Goal: Task Accomplishment & Management: Manage account settings

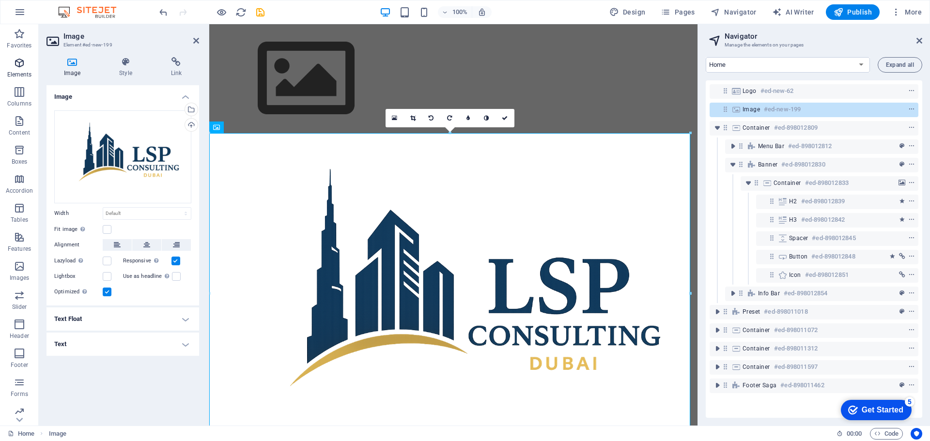
click at [24, 72] on p "Elements" at bounding box center [19, 75] width 25 height 8
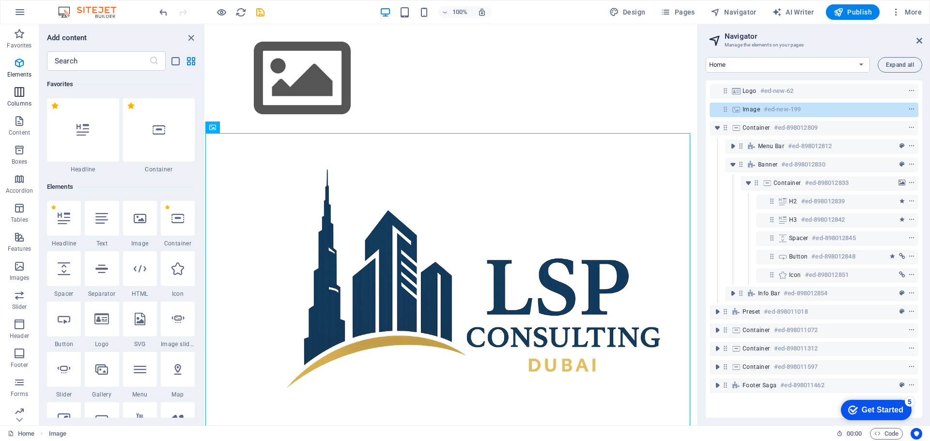
click at [24, 96] on icon "button" at bounding box center [20, 92] width 12 height 12
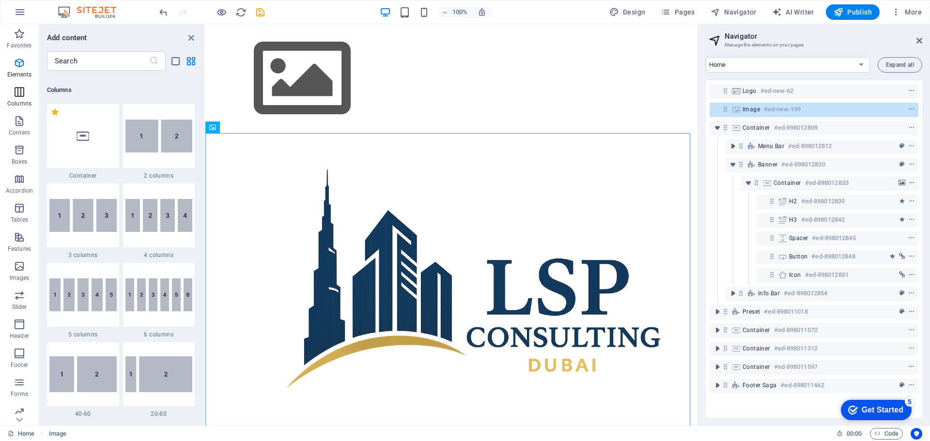
scroll to position [479, 0]
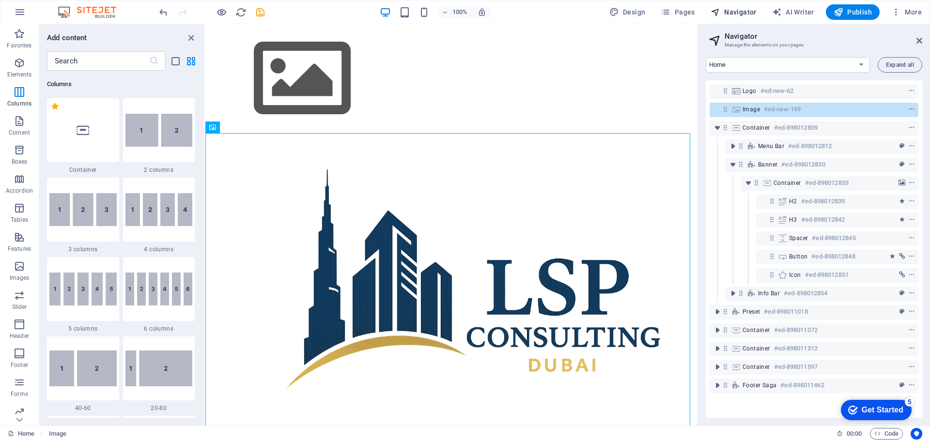
click at [736, 13] on span "Navigator" at bounding box center [733, 12] width 46 height 10
click at [674, 13] on span "Pages" at bounding box center [678, 12] width 34 height 10
click at [681, 11] on span "Pages" at bounding box center [678, 12] width 34 height 10
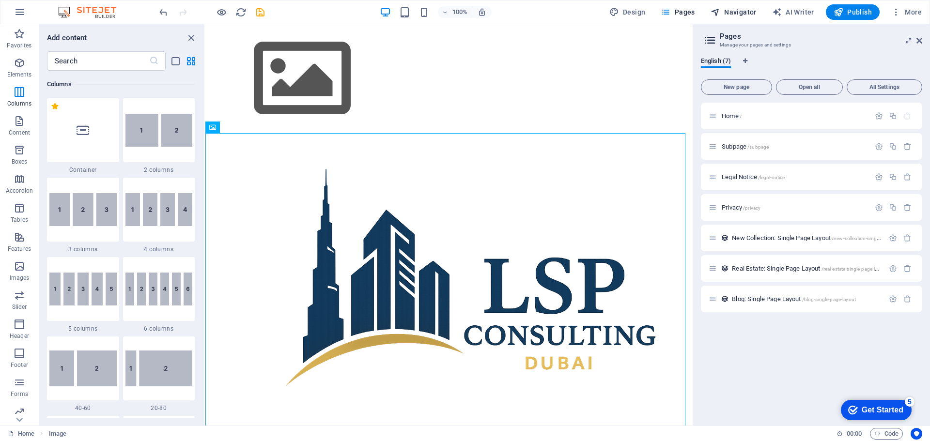
click at [731, 12] on span "Navigator" at bounding box center [733, 12] width 46 height 10
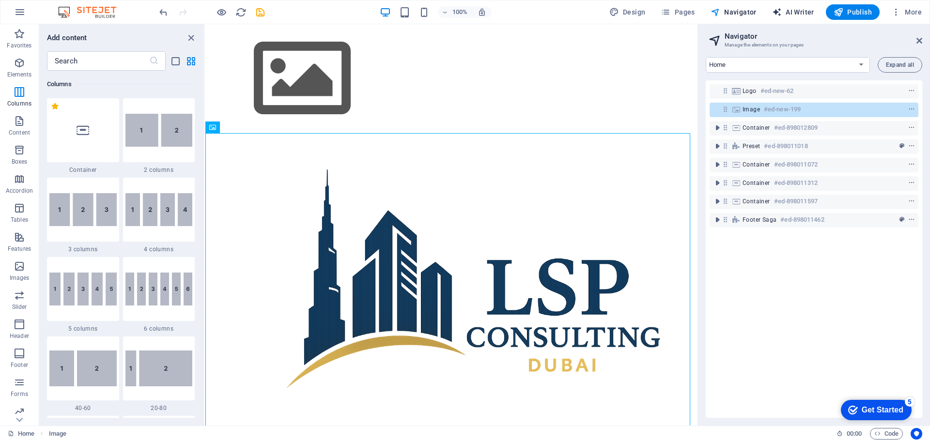
click at [789, 11] on span "AI Writer" at bounding box center [793, 12] width 42 height 10
select select "English"
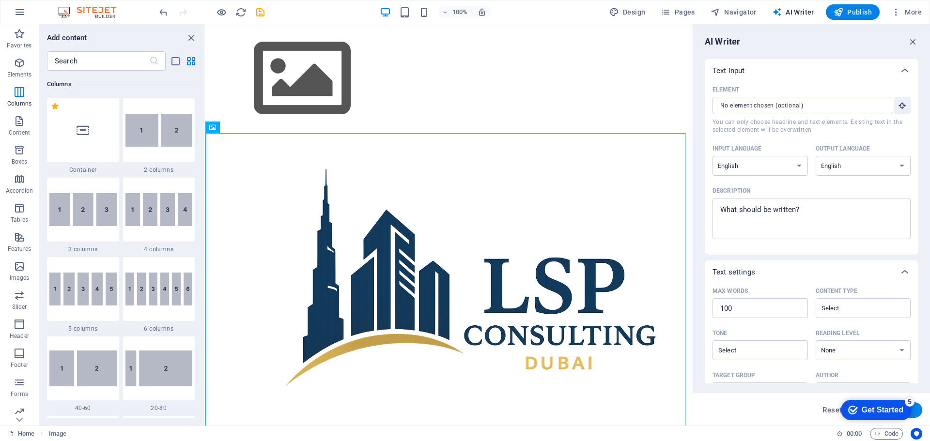
click at [752, 115] on label "Element ​ You can only choose headline and text elements. Existing text in the …" at bounding box center [811, 107] width 198 height 51
click at [752, 114] on input "Element ​ You can only choose headline and text elements. Existing text in the …" at bounding box center [798, 105] width 173 height 17
click at [749, 109] on input "Element ​ You can only choose headline and text elements. Existing text in the …" at bounding box center [798, 105] width 173 height 17
click at [895, 13] on icon "button" at bounding box center [896, 12] width 10 height 10
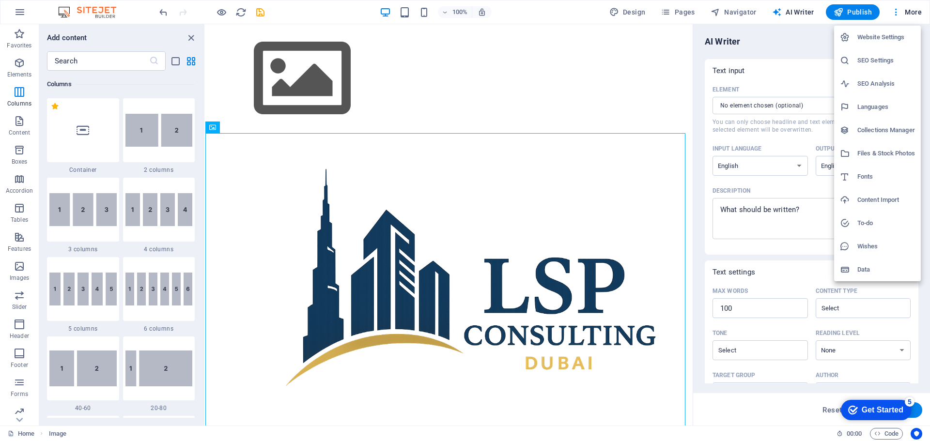
click at [869, 407] on div "Get Started" at bounding box center [883, 410] width 42 height 9
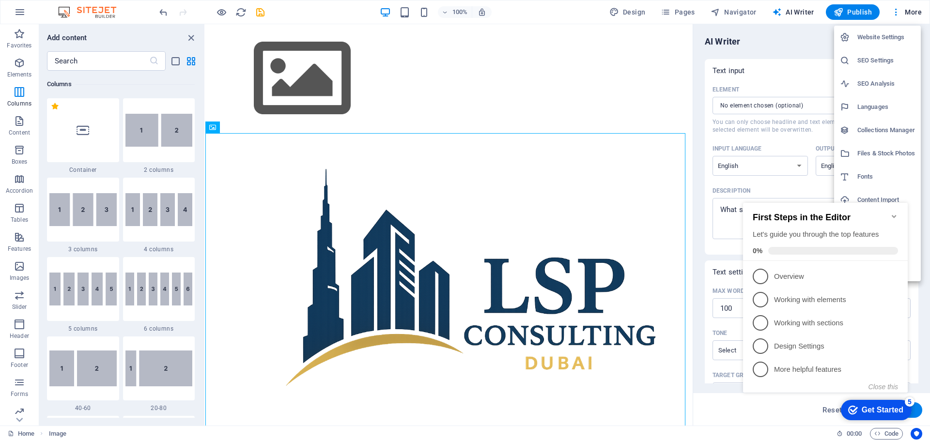
click at [866, 406] on div "Get Started" at bounding box center [883, 410] width 42 height 9
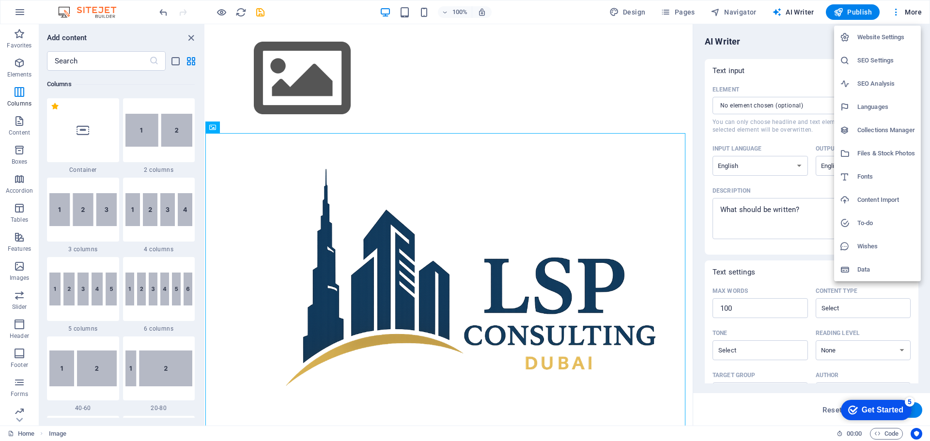
click at [912, 10] on div at bounding box center [465, 220] width 930 height 441
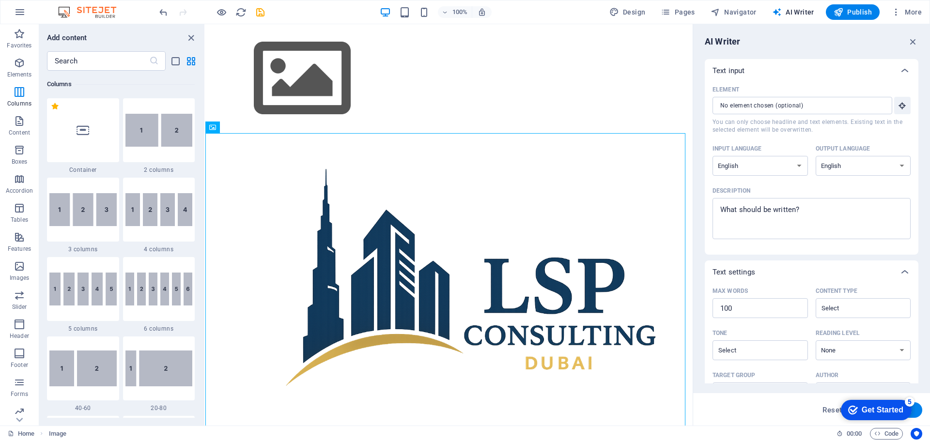
click at [924, 44] on div "AI Writer Text input Element ​ You can only choose headline and text elements. …" at bounding box center [811, 224] width 237 height 401
click at [911, 41] on icon "button" at bounding box center [913, 41] width 11 height 11
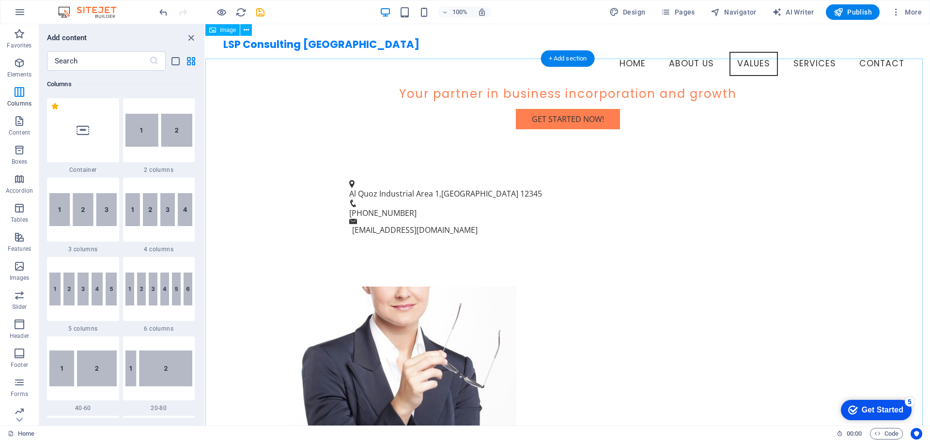
scroll to position [0, 0]
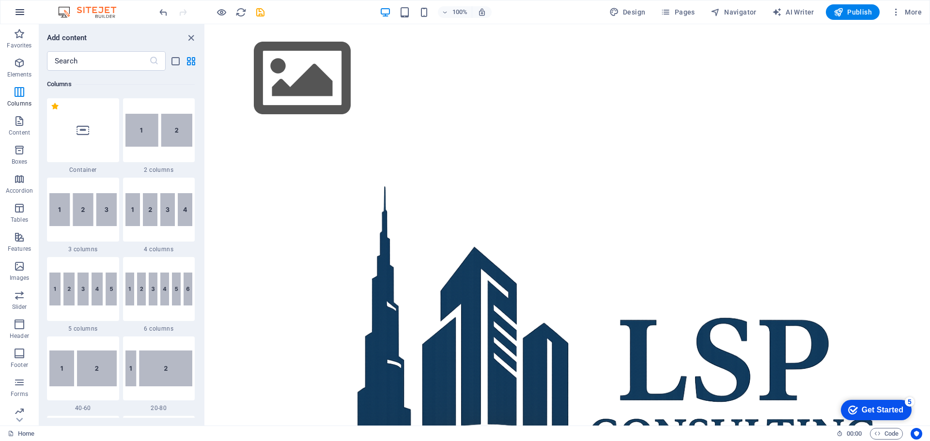
click at [23, 8] on icon "button" at bounding box center [20, 12] width 12 height 12
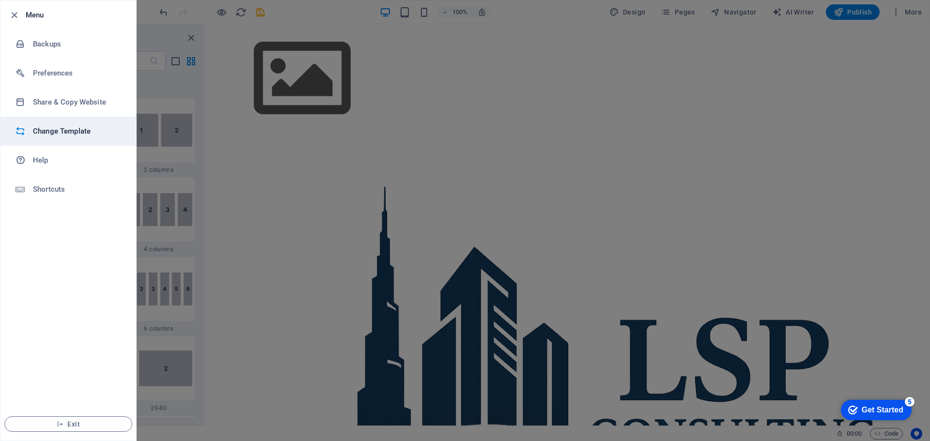
click at [58, 125] on li "Change Template" at bounding box center [68, 131] width 136 height 29
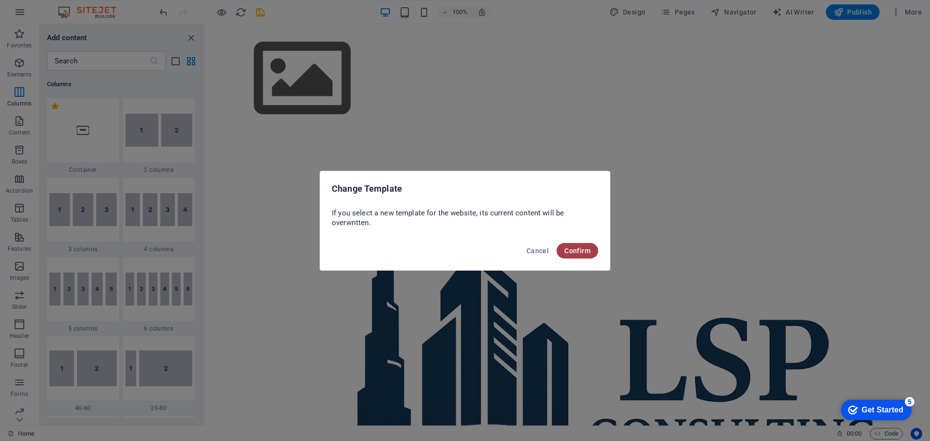
click at [583, 249] on span "Confirm" at bounding box center [577, 251] width 26 height 8
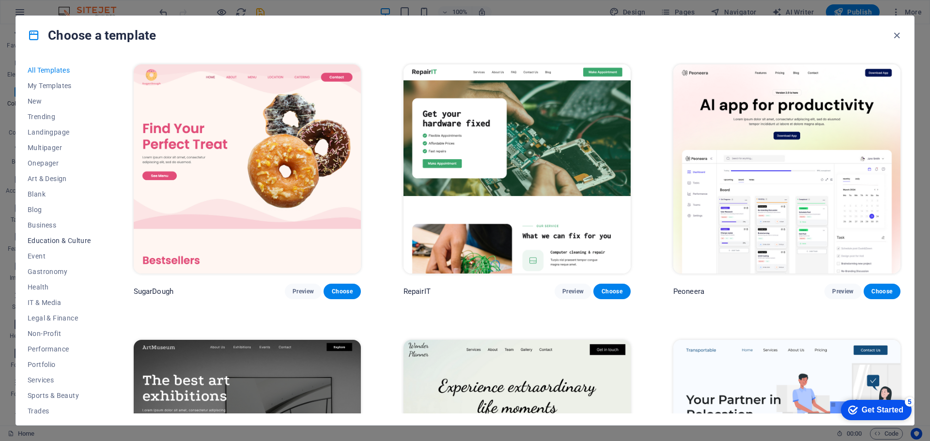
scroll to position [36, 0]
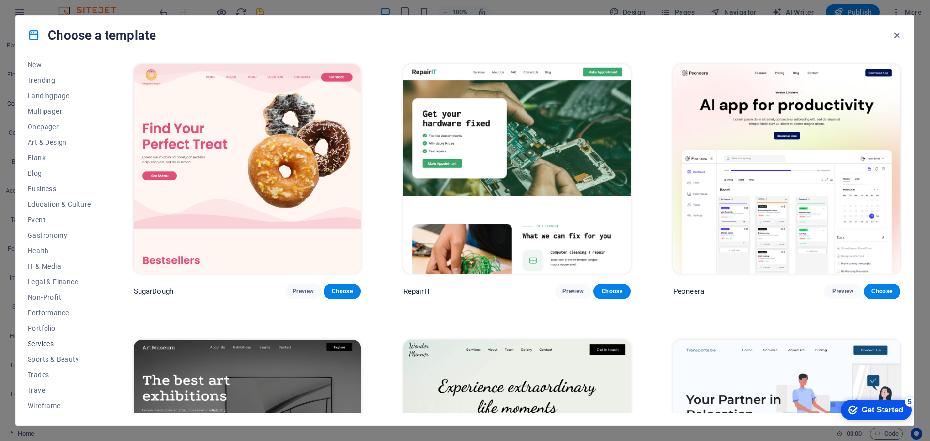
click at [48, 341] on span "Services" at bounding box center [59, 344] width 63 height 8
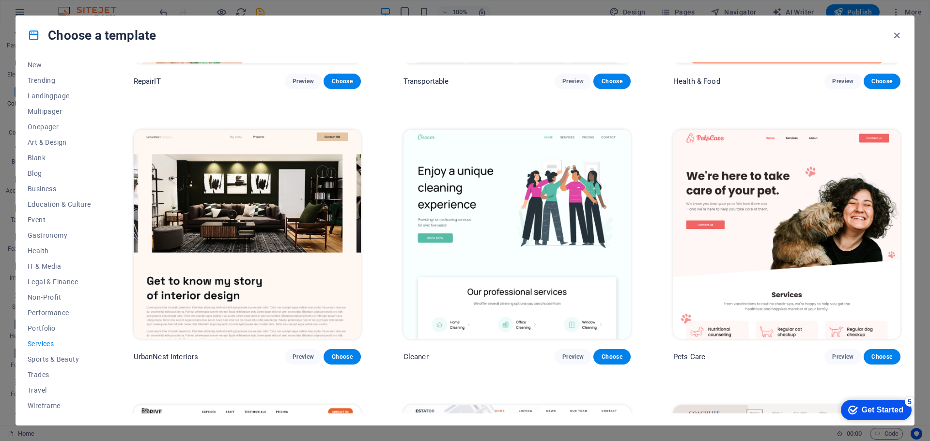
scroll to position [323, 0]
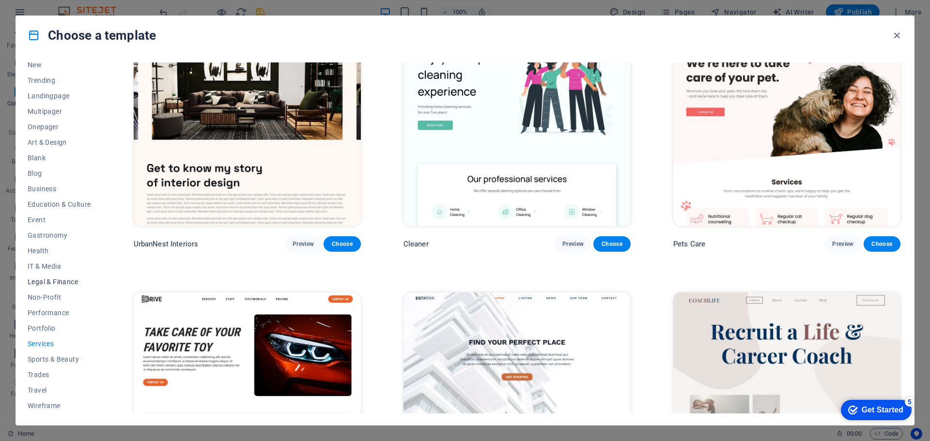
click at [59, 281] on span "Legal & Finance" at bounding box center [59, 282] width 63 height 8
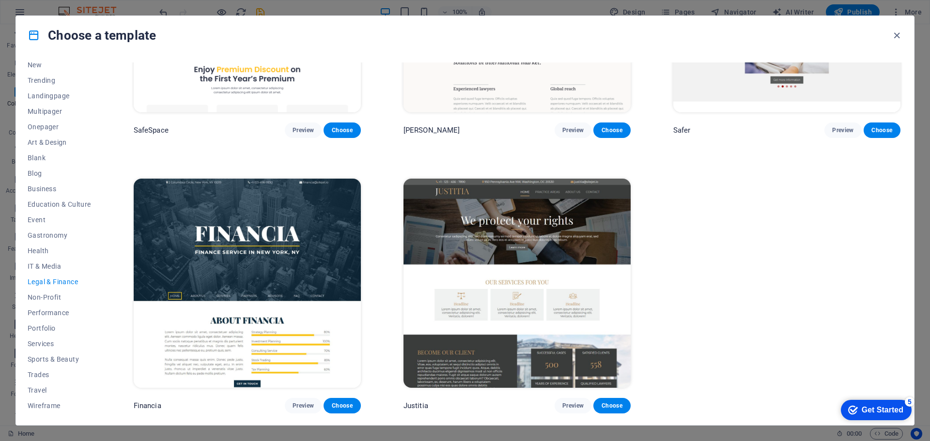
scroll to position [159, 0]
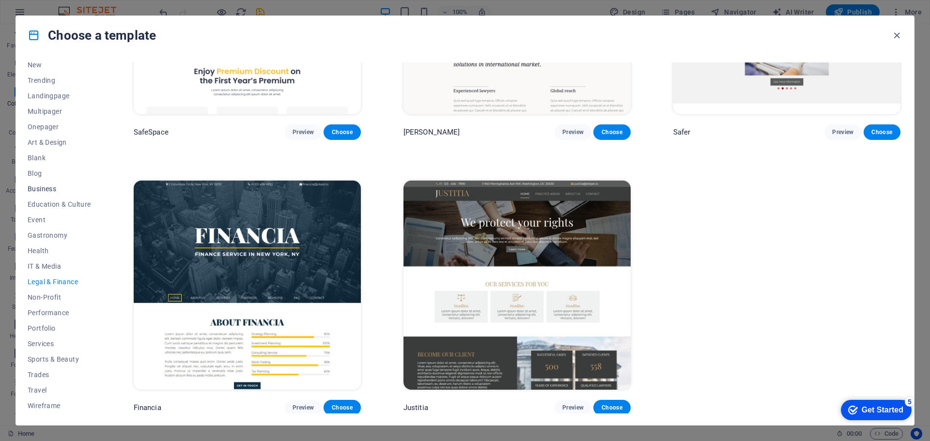
click at [45, 189] on span "Business" at bounding box center [59, 189] width 63 height 8
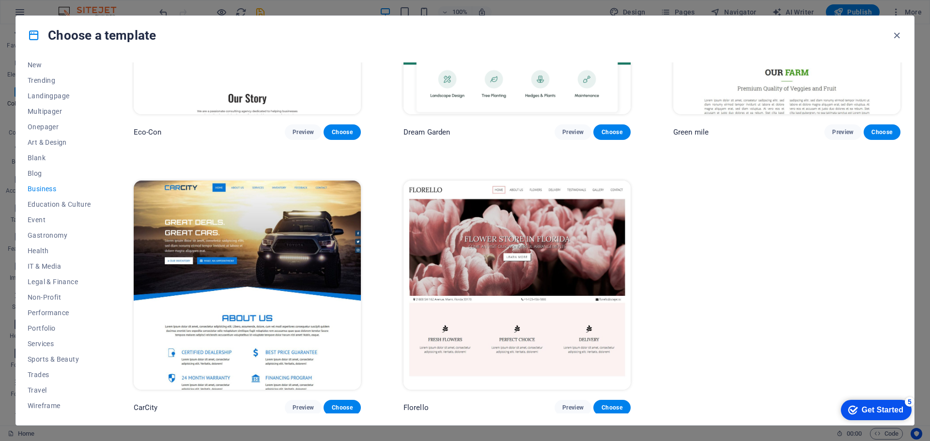
scroll to position [0, 0]
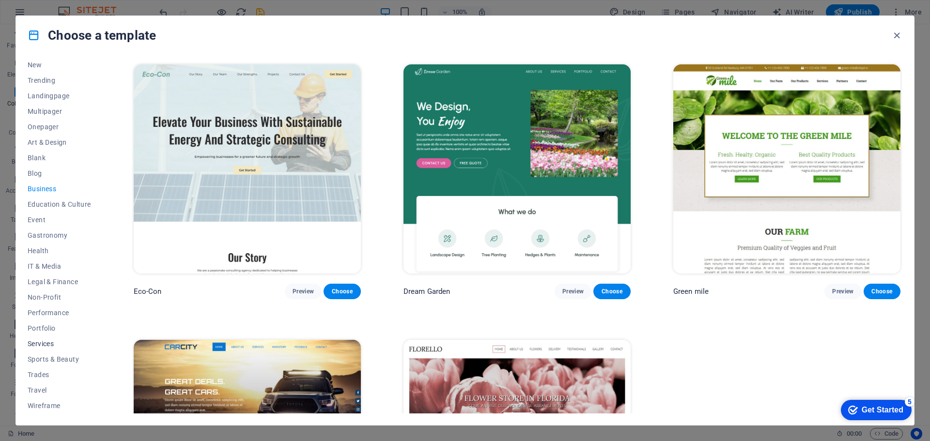
click at [47, 343] on span "Services" at bounding box center [59, 344] width 63 height 8
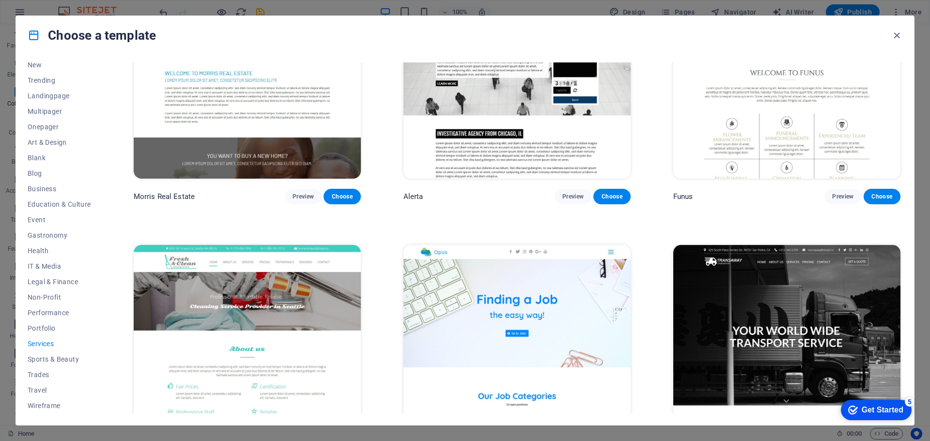
scroll to position [1211, 0]
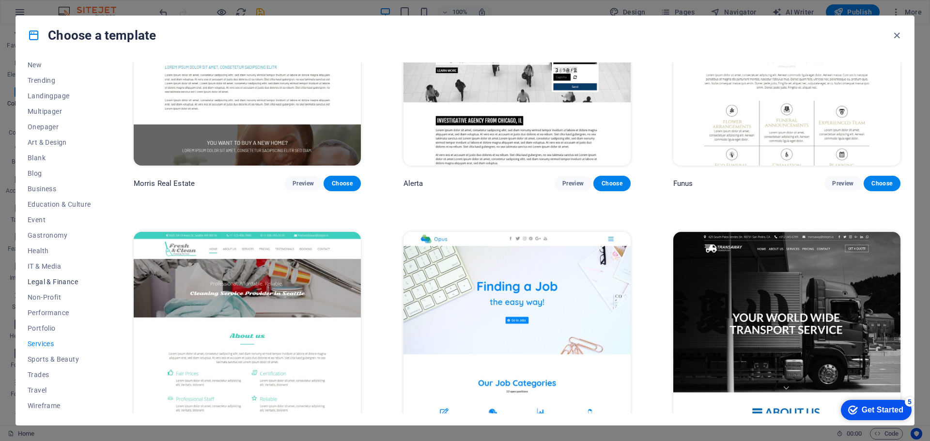
click at [62, 279] on span "Legal & Finance" at bounding box center [59, 282] width 63 height 8
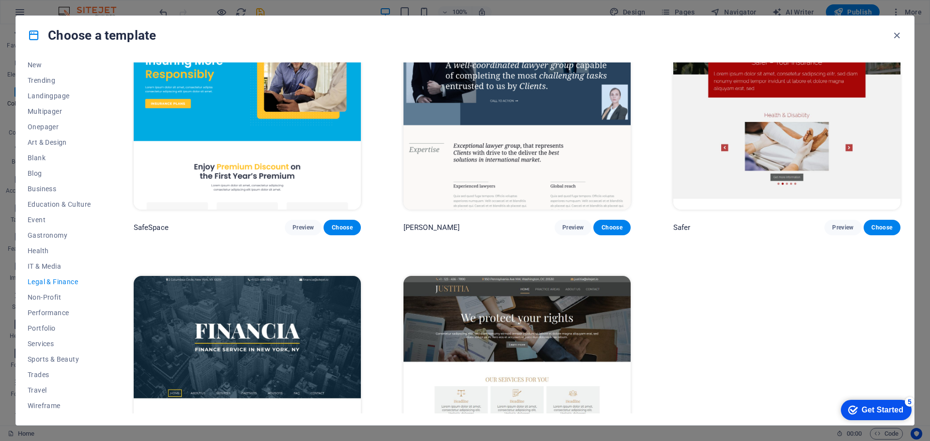
scroll to position [81, 0]
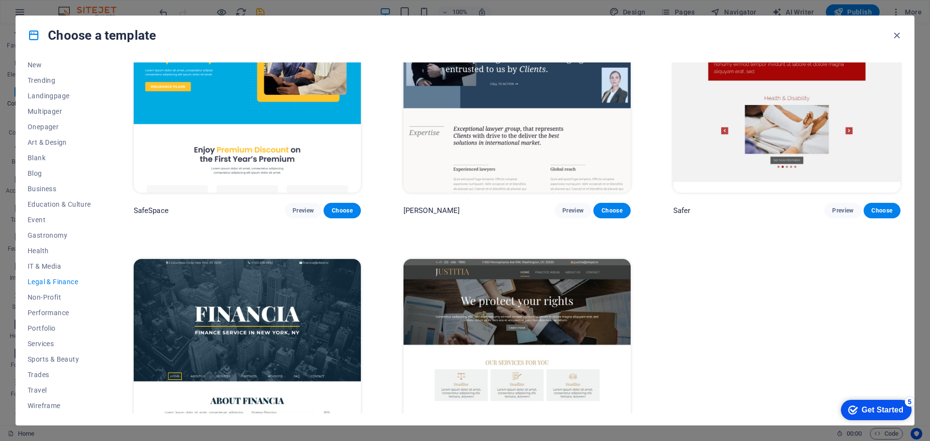
click at [296, 308] on img at bounding box center [247, 363] width 227 height 209
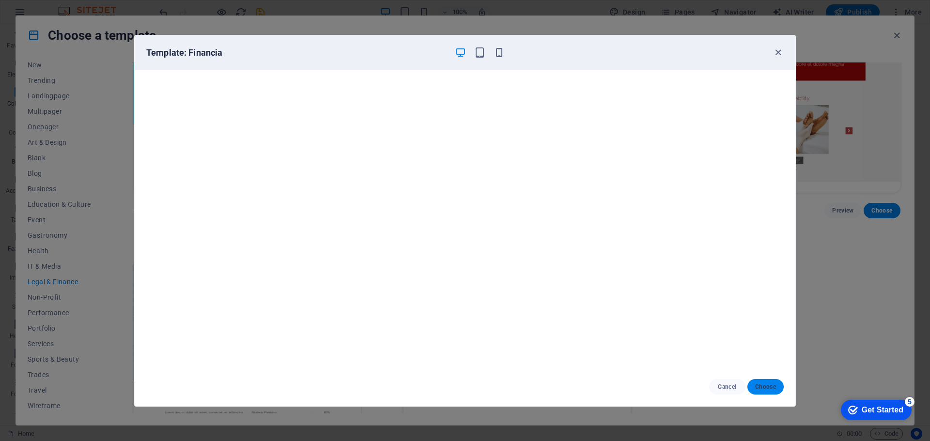
click at [771, 383] on span "Choose" at bounding box center [765, 387] width 21 height 8
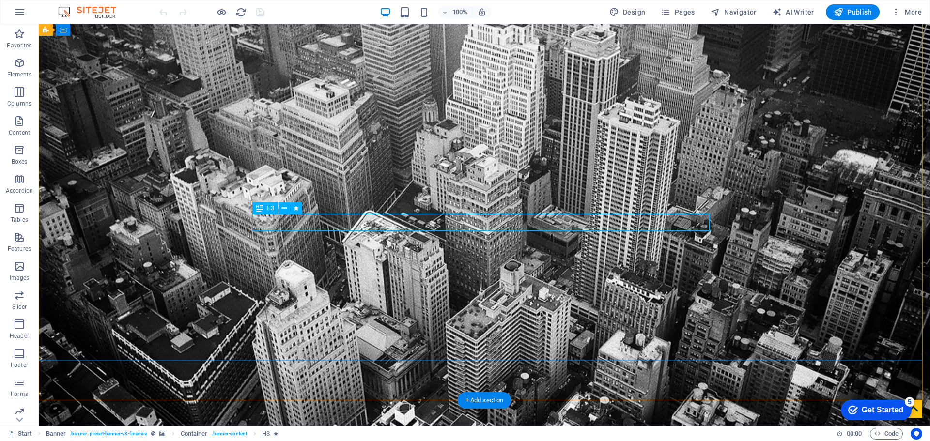
scroll to position [81, 0]
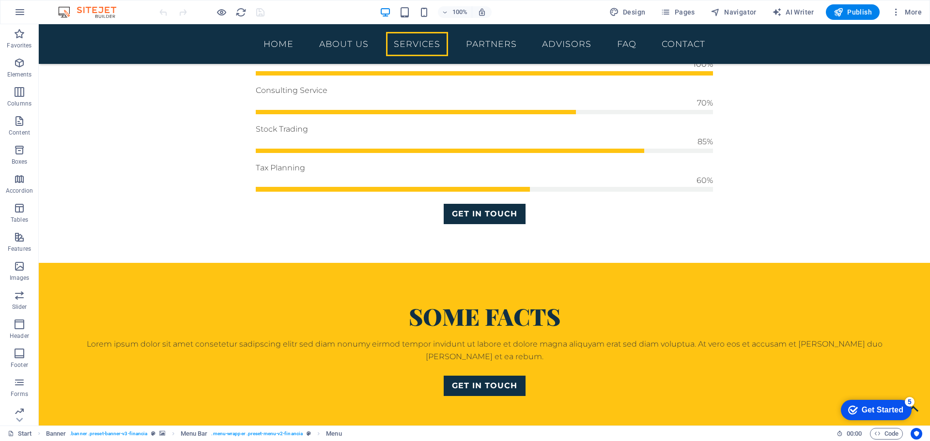
scroll to position [888, 0]
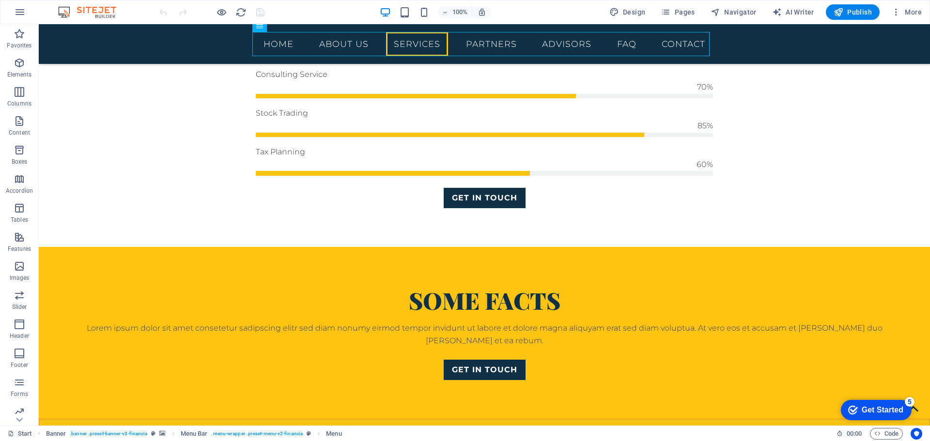
click at [84, 8] on img at bounding box center [92, 12] width 73 height 12
click at [72, 12] on img at bounding box center [92, 12] width 73 height 12
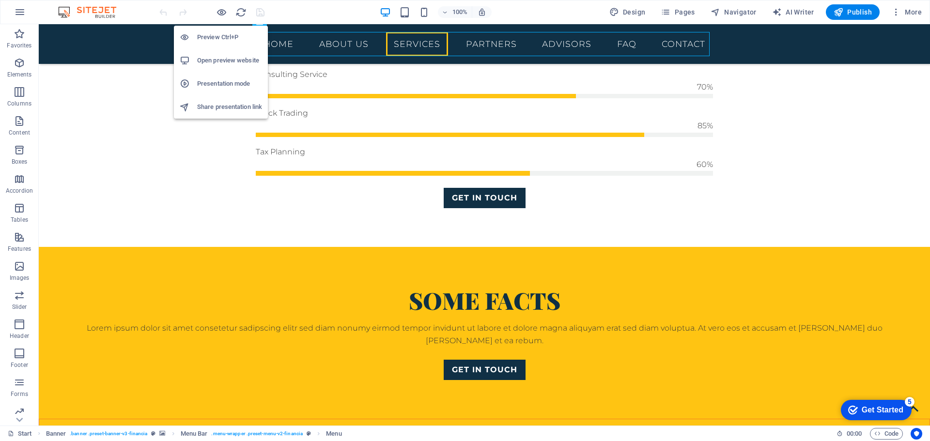
click at [208, 45] on li "Preview Ctrl+P" at bounding box center [221, 37] width 94 height 23
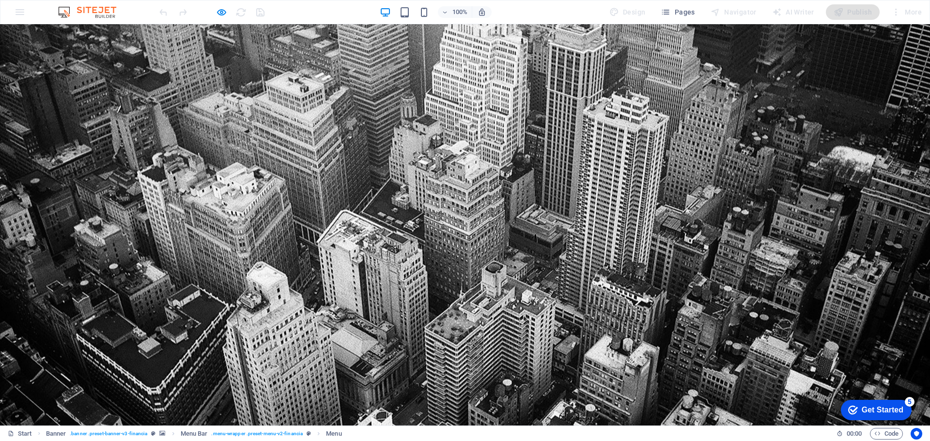
scroll to position [242, 0]
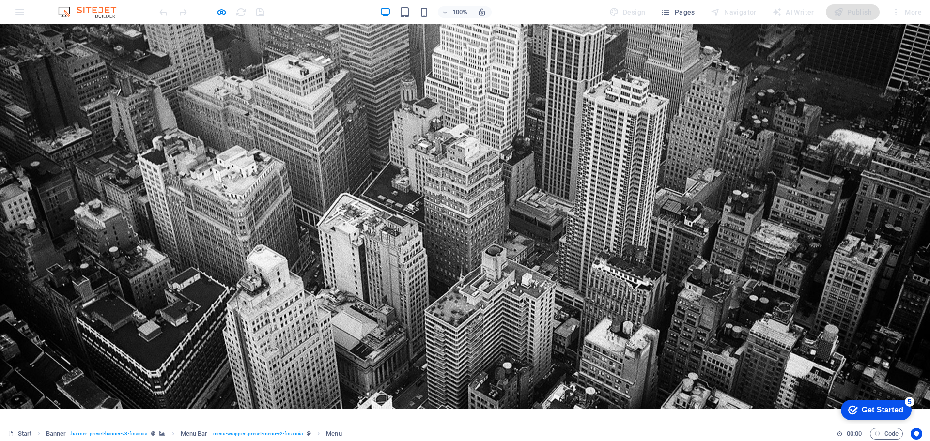
scroll to position [0, 0]
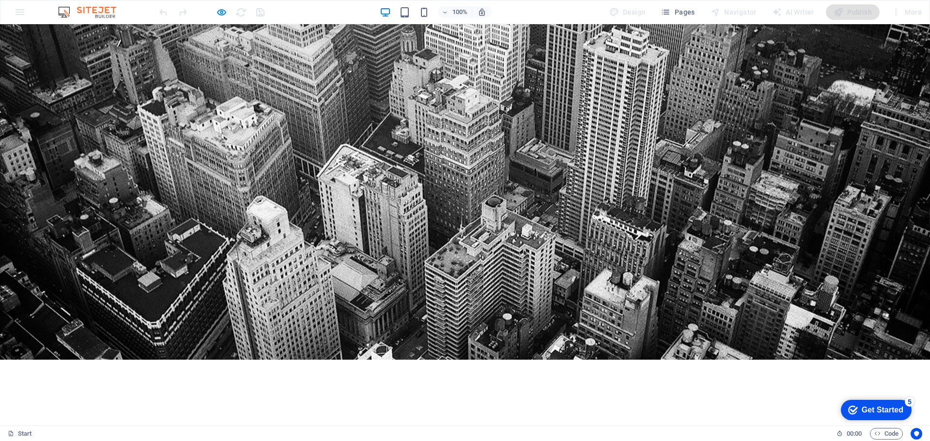
scroll to position [161, 0]
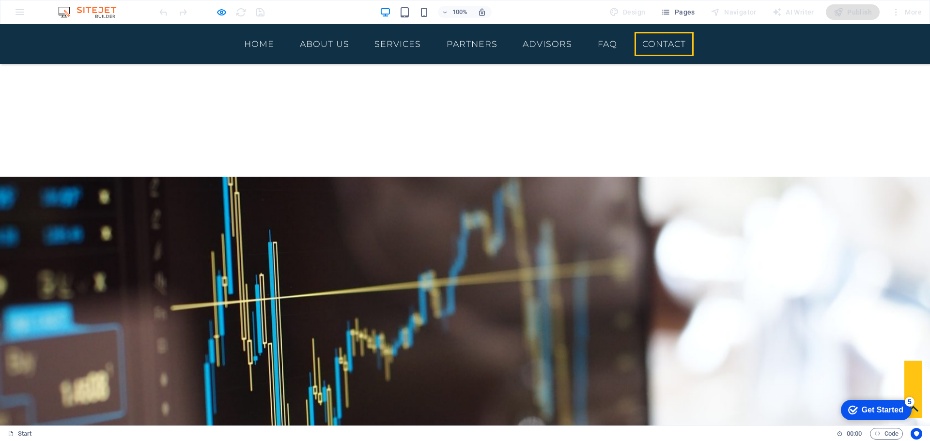
scroll to position [2716, 0]
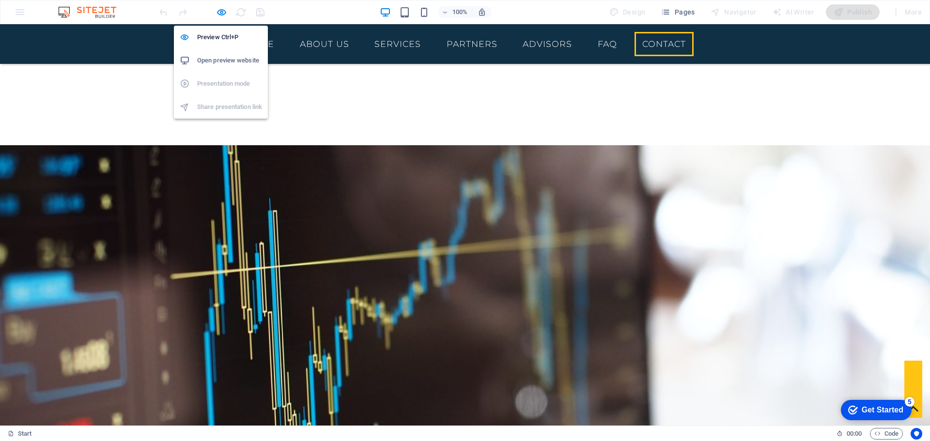
click at [237, 64] on h6 "Open preview website" at bounding box center [229, 61] width 65 height 12
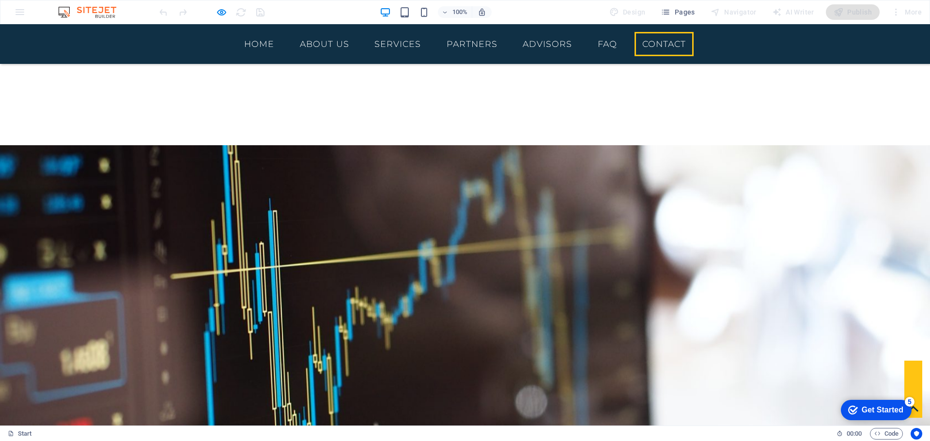
click at [82, 5] on div "100% Design Pages Navigator AI Writer Publish More" at bounding box center [464, 11] width 929 height 23
click at [21, 10] on div "100% Design Pages Navigator AI Writer Publish More" at bounding box center [464, 11] width 929 height 23
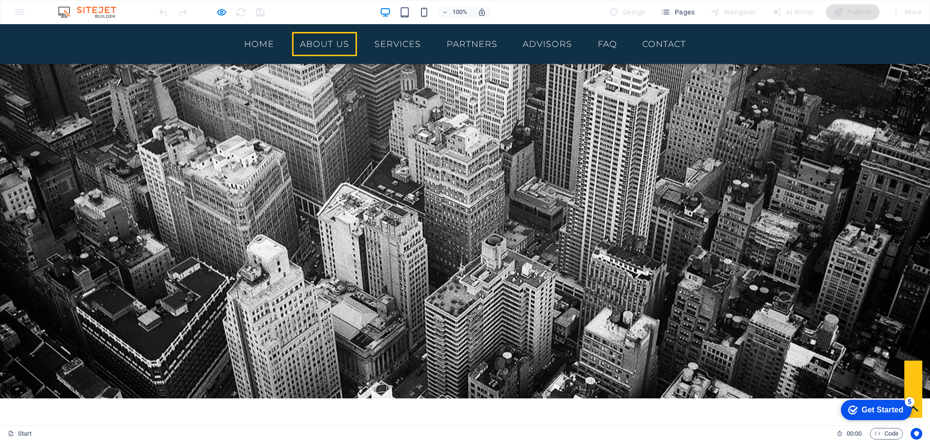
scroll to position [0, 0]
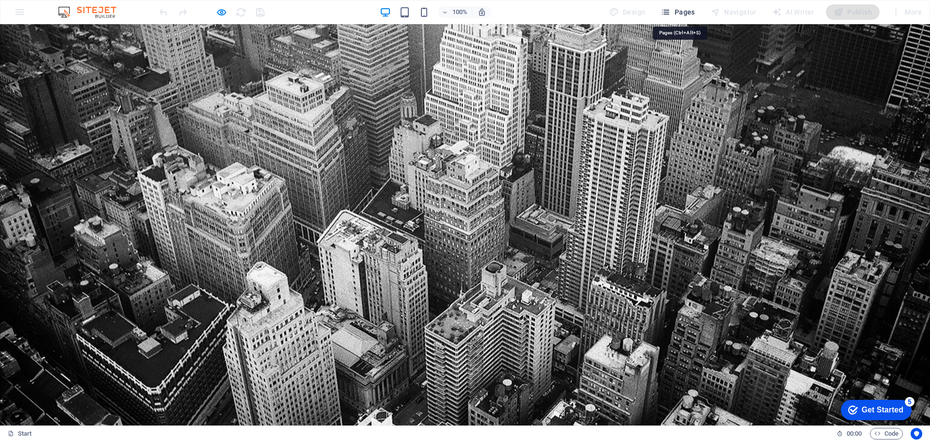
click at [669, 9] on icon "button" at bounding box center [666, 12] width 10 height 10
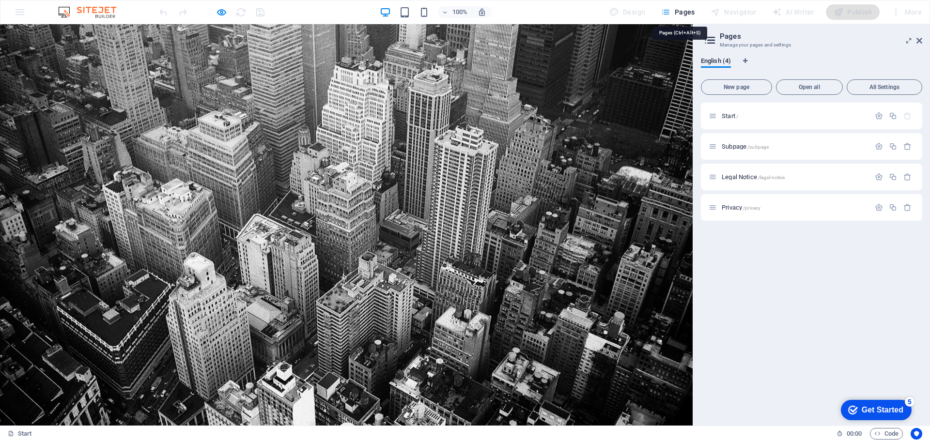
click at [669, 9] on icon "button" at bounding box center [666, 12] width 10 height 10
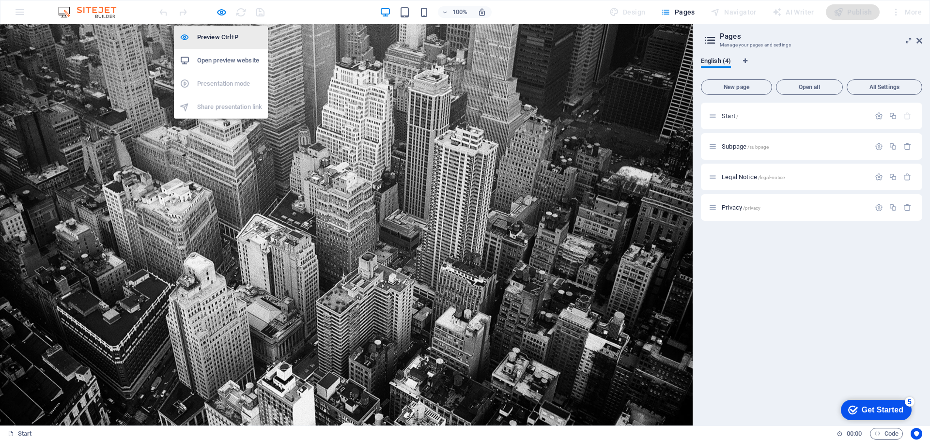
click at [223, 36] on h6 "Preview Ctrl+P" at bounding box center [229, 37] width 65 height 12
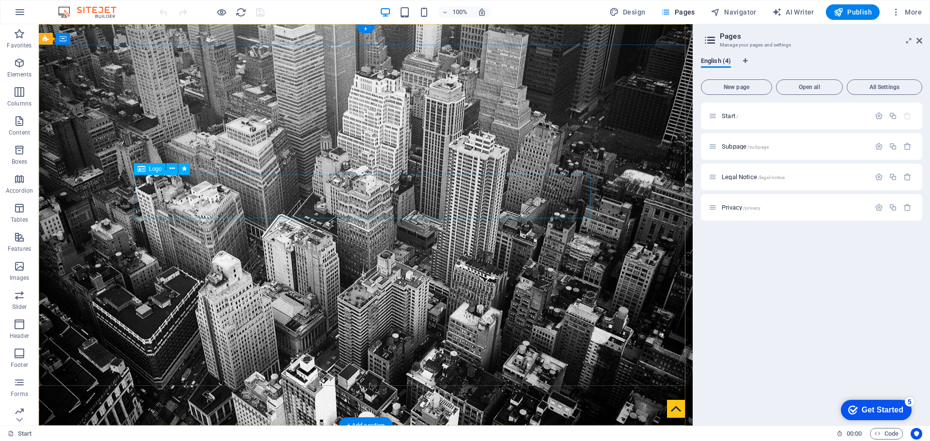
click at [158, 173] on div "Logo" at bounding box center [150, 169] width 32 height 12
click at [154, 169] on span "Logo" at bounding box center [155, 169] width 13 height 6
select select "px"
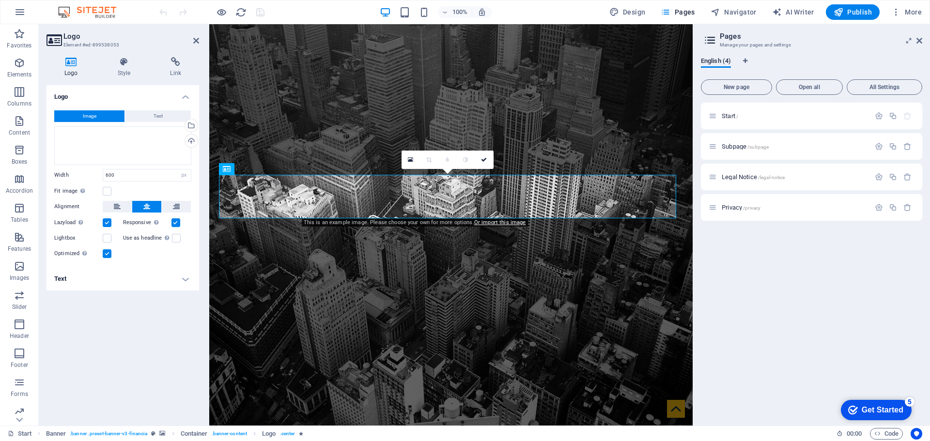
click at [73, 61] on icon at bounding box center [70, 62] width 49 height 10
click at [411, 160] on icon at bounding box center [410, 159] width 5 height 7
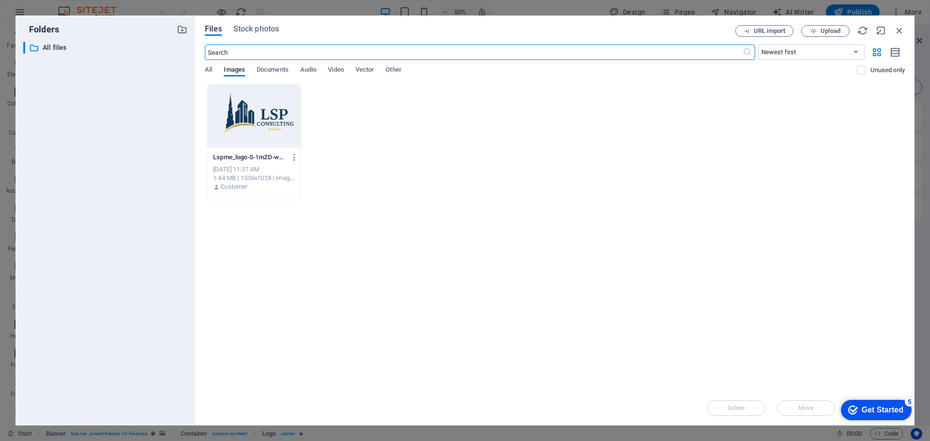
click at [266, 113] on div at bounding box center [253, 116] width 93 height 63
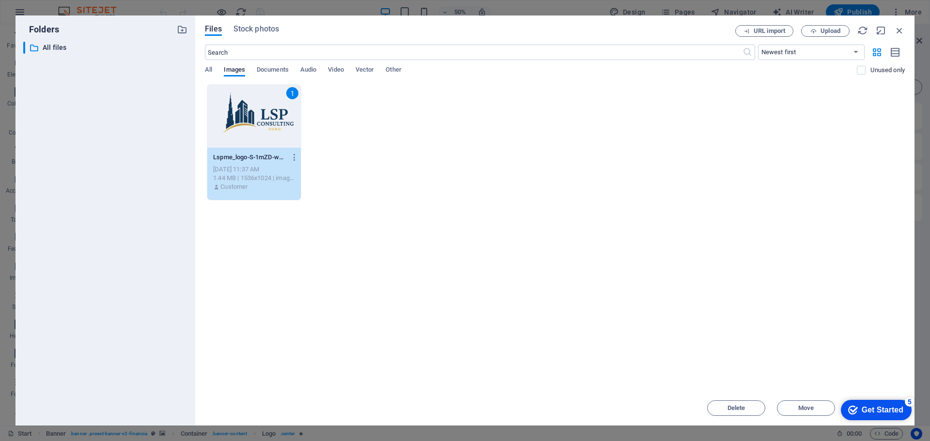
click at [256, 124] on div "1" at bounding box center [253, 116] width 93 height 63
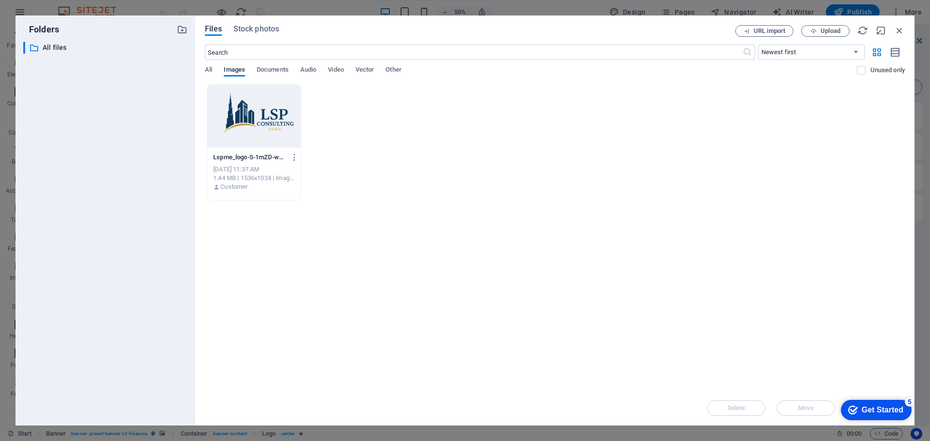
click at [256, 124] on div at bounding box center [253, 116] width 93 height 63
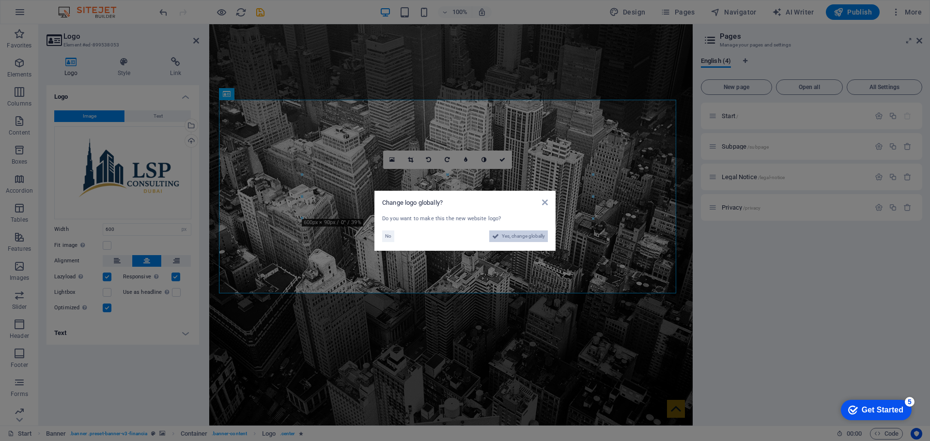
click at [519, 236] on span "Yes, change globally" at bounding box center [523, 237] width 43 height 12
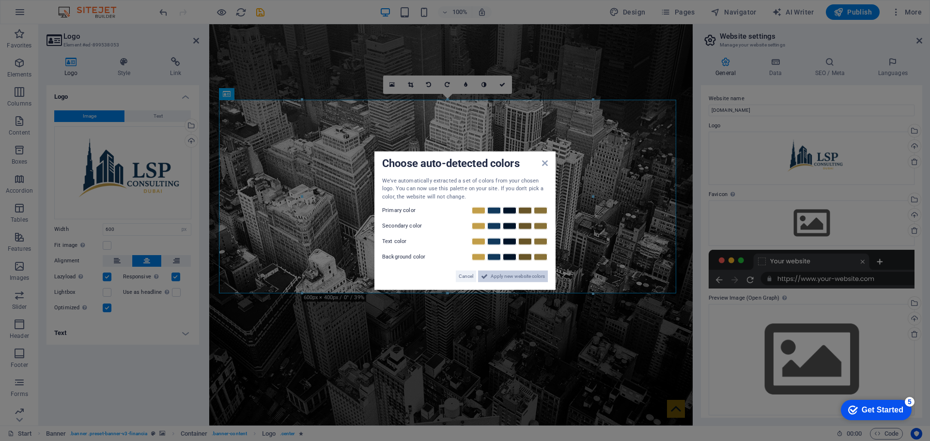
click at [526, 279] on span "Apply new website colors" at bounding box center [518, 277] width 54 height 12
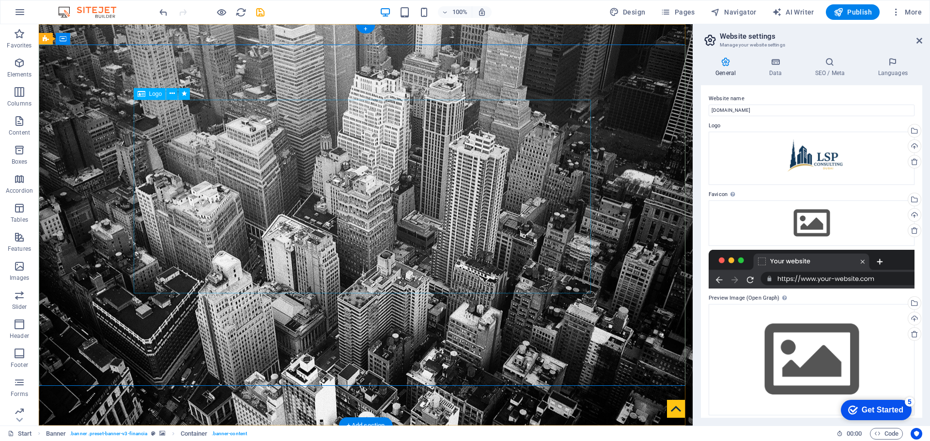
click at [173, 96] on icon at bounding box center [171, 94] width 5 height 10
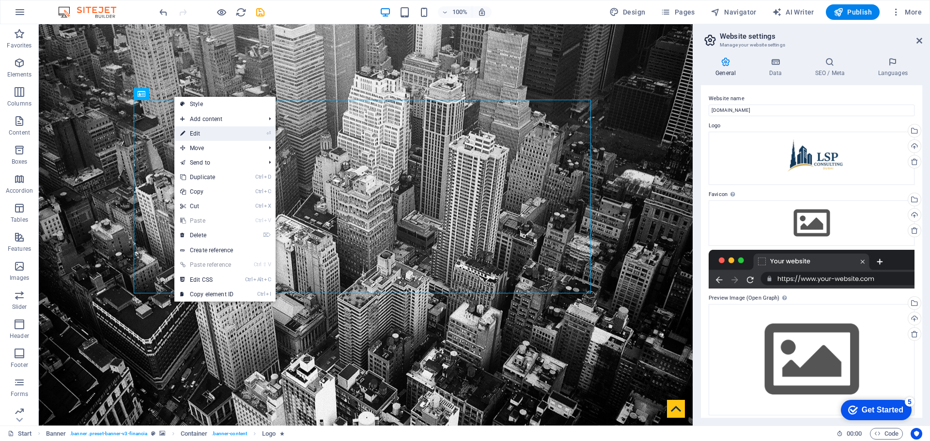
click at [206, 132] on link "⏎ Edit" at bounding box center [206, 133] width 65 height 15
select select "px"
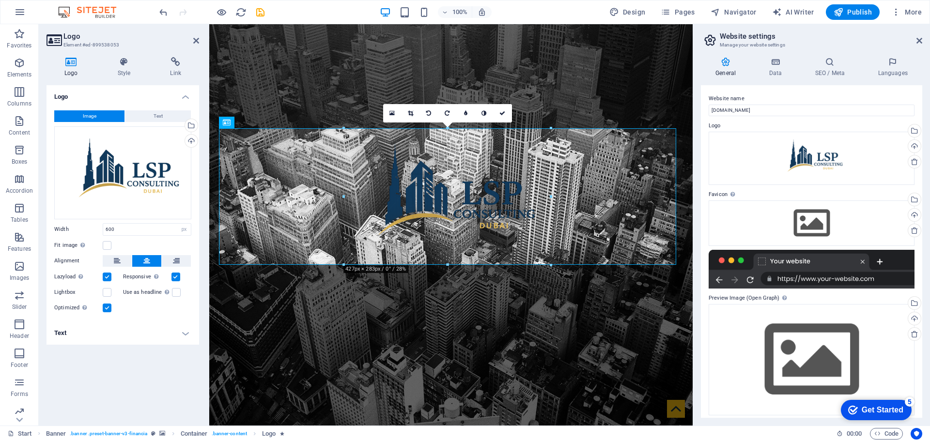
drag, startPoint x: 593, startPoint y: 295, endPoint x: 40, endPoint y: 212, distance: 558.9
type input "430"
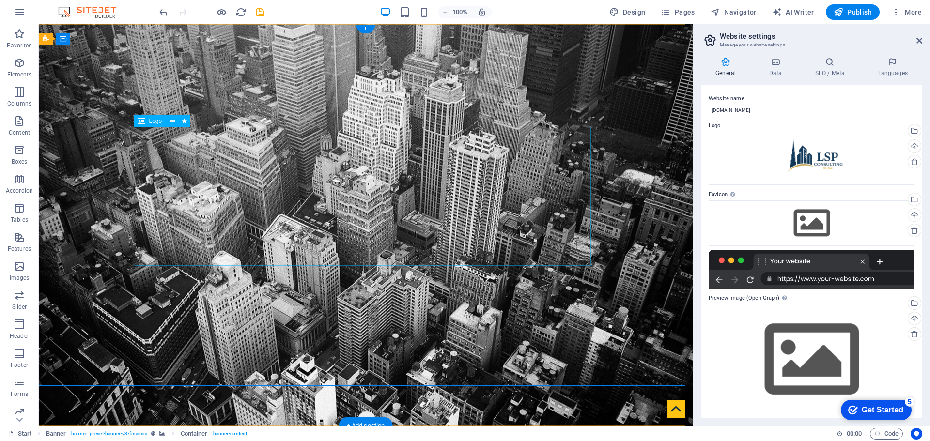
click at [816, 282] on div at bounding box center [812, 269] width 206 height 39
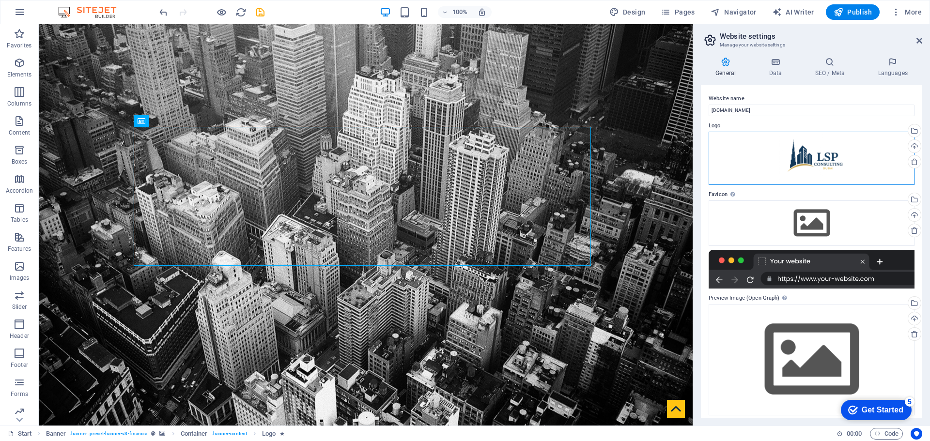
click at [766, 159] on div "Drag files here, click to choose files or select files from Files or our free s…" at bounding box center [812, 158] width 206 height 53
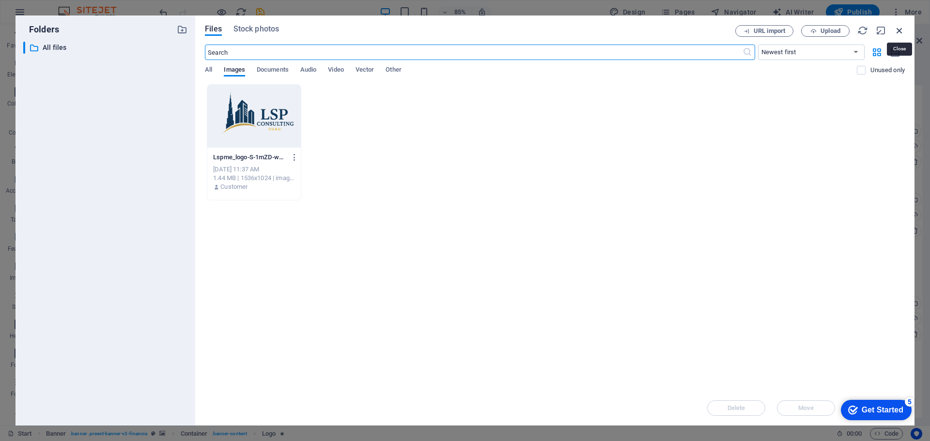
click at [898, 27] on icon "button" at bounding box center [899, 30] width 11 height 11
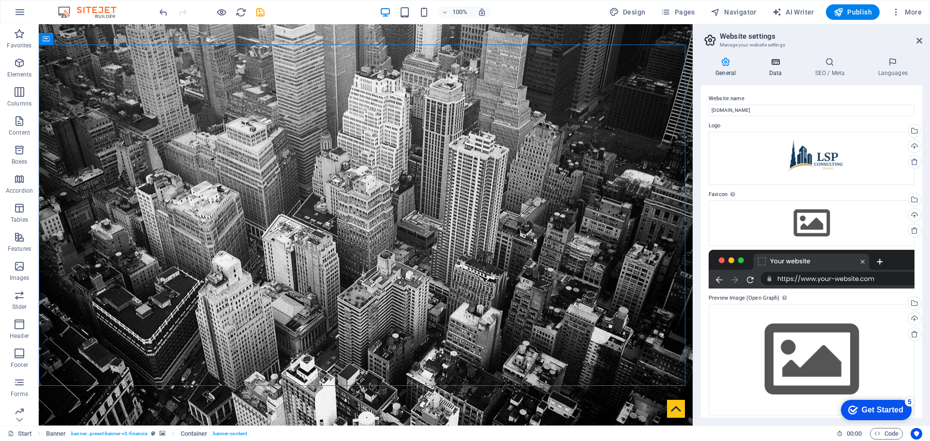
click at [775, 68] on h4 "Data" at bounding box center [777, 67] width 46 height 20
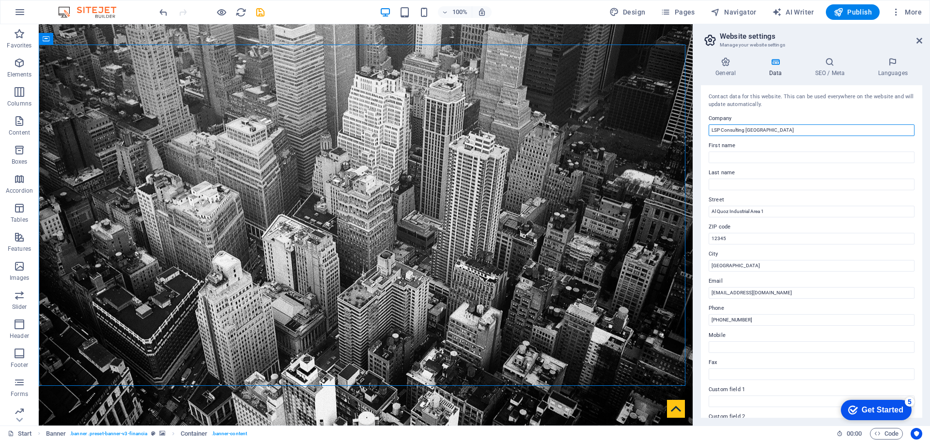
click at [787, 131] on input "LSP Consulting [GEOGRAPHIC_DATA]" at bounding box center [812, 130] width 206 height 12
click at [711, 294] on input "[EMAIL_ADDRESS][DOMAIN_NAME]" at bounding box center [812, 293] width 206 height 12
type input "consultancy@lspconsultingme.ae"
type input "+971 58 585 1927"
click at [831, 62] on icon at bounding box center [829, 62] width 59 height 10
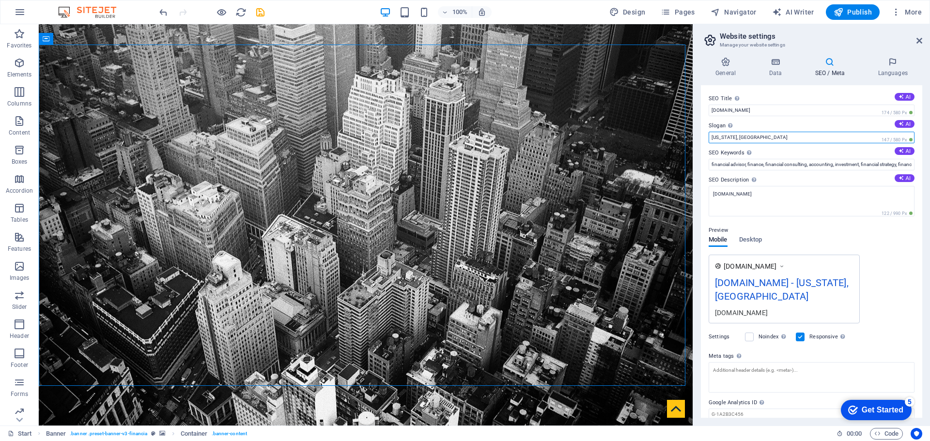
click at [769, 139] on input "Washington, DC" at bounding box center [812, 138] width 206 height 12
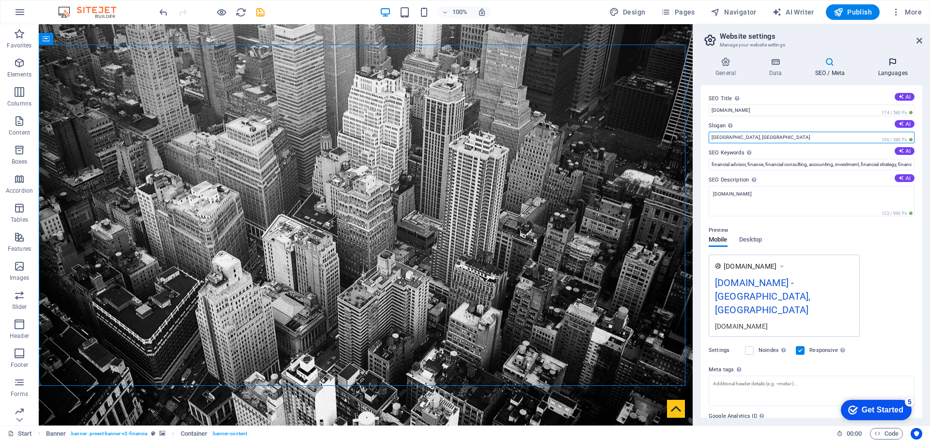
type input "Dubai, UAE"
click at [889, 64] on icon at bounding box center [892, 62] width 59 height 10
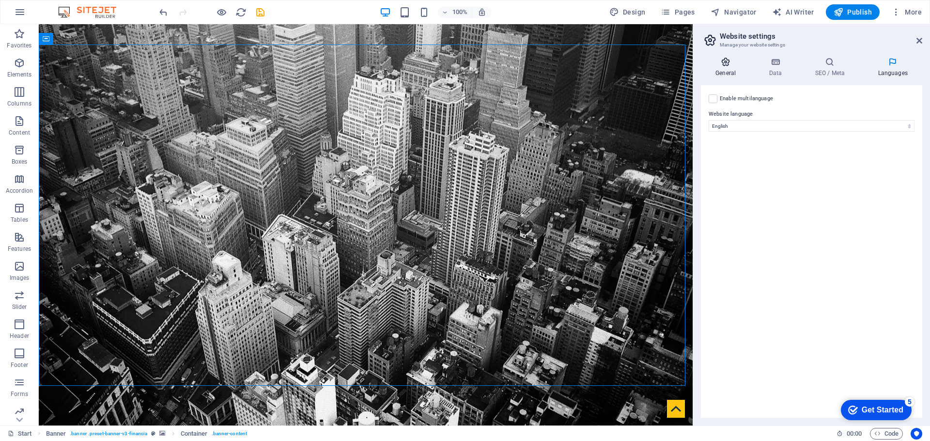
click at [721, 60] on icon at bounding box center [725, 62] width 49 height 10
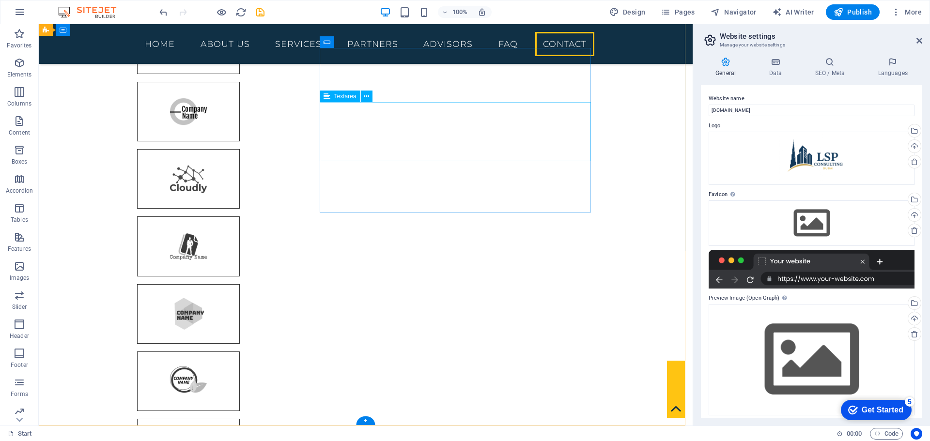
scroll to position [3182, 0]
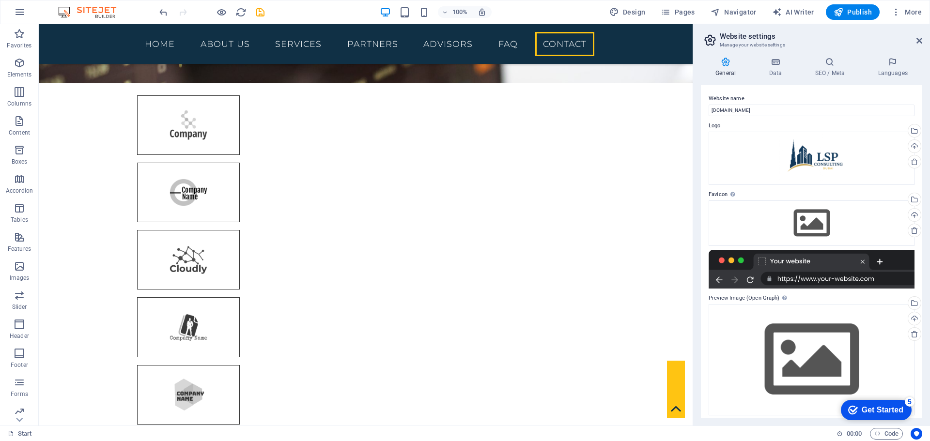
click at [770, 56] on div "General Data SEO / Meta Languages Website name lspconsultingme.ae Logo Drag fil…" at bounding box center [811, 237] width 237 height 376
click at [774, 62] on icon at bounding box center [775, 62] width 42 height 10
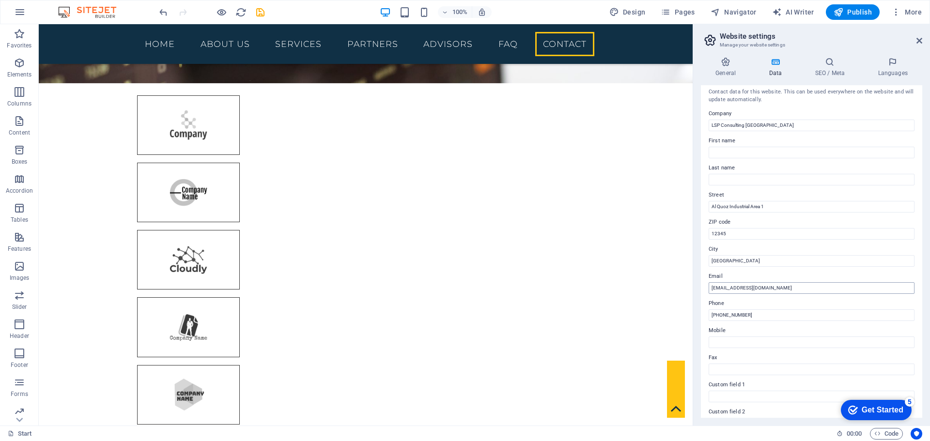
scroll to position [0, 0]
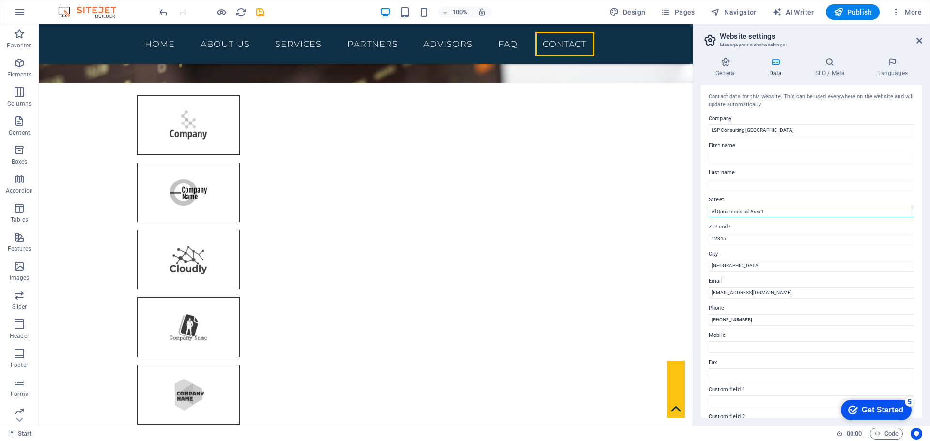
click at [778, 211] on input "Al Quoz Industrial Area 1" at bounding box center [812, 212] width 206 height 12
paste input "IFZA Business Park, DDP, PO Box 342001, Dubai, United Arab Emirates"
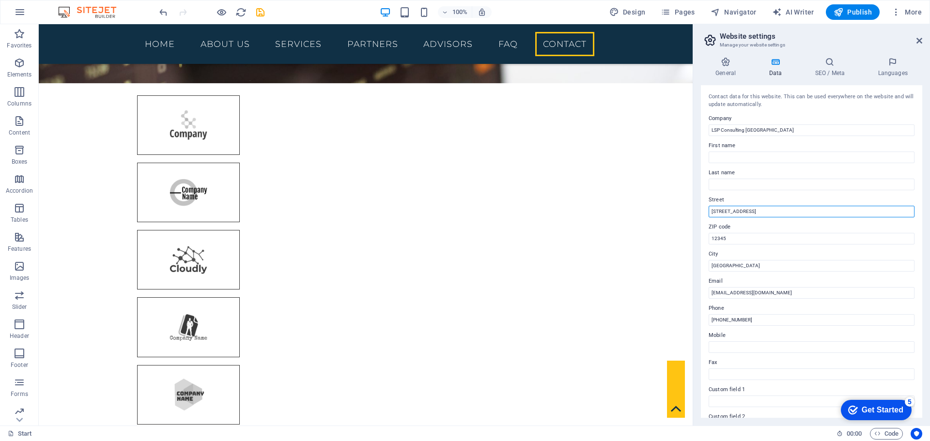
type input "IFZA Business Park, DDP, PO Box 342001, Dubai, United Arab Emirates"
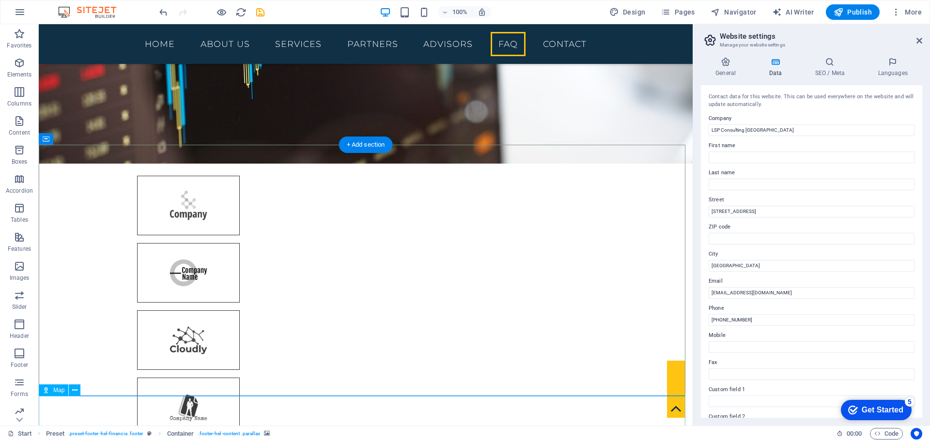
scroll to position [3272, 0]
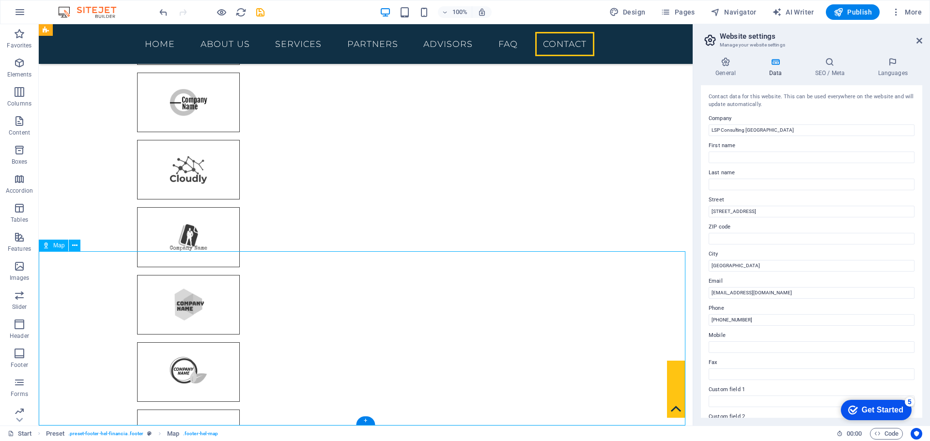
drag, startPoint x: 359, startPoint y: 314, endPoint x: 388, endPoint y: 293, distance: 36.4
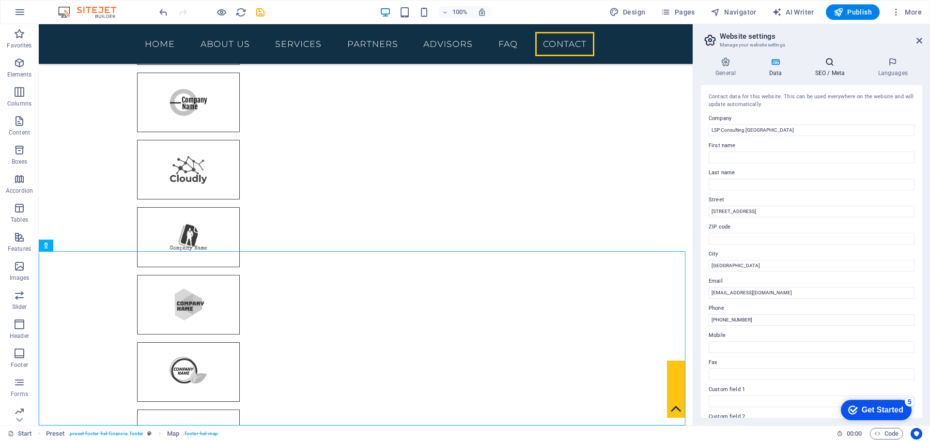
click at [833, 67] on h4 "SEO / Meta" at bounding box center [831, 67] width 63 height 20
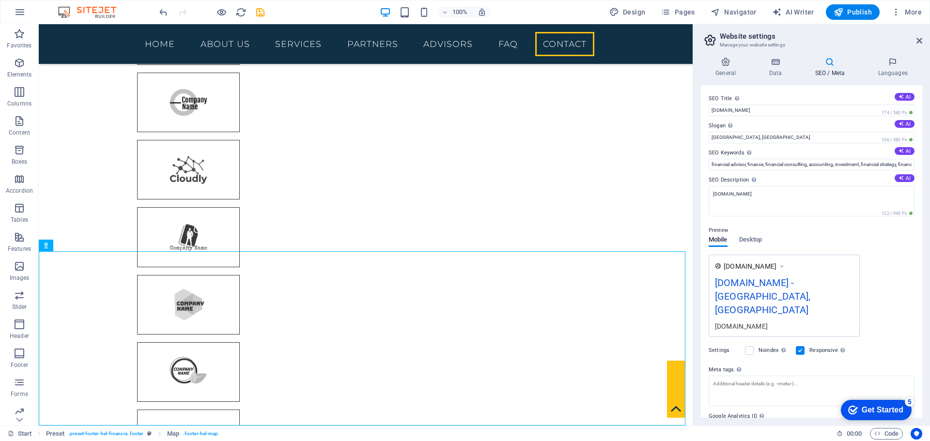
scroll to position [37, 0]
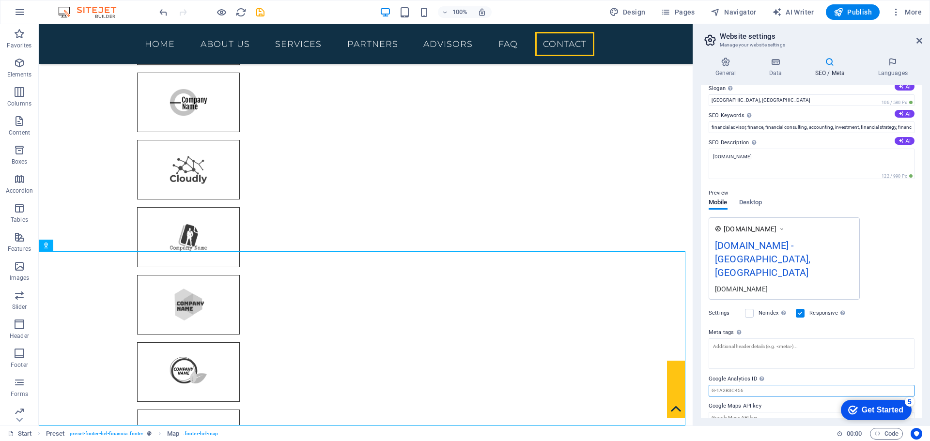
click at [737, 385] on input "Google Analytics ID Please only add the Google Analytics ID. We automatically i…" at bounding box center [812, 391] width 206 height 12
click at [795, 339] on textarea "Meta tags Enter HTML code here that will be placed inside the tags of your webs…" at bounding box center [812, 354] width 206 height 31
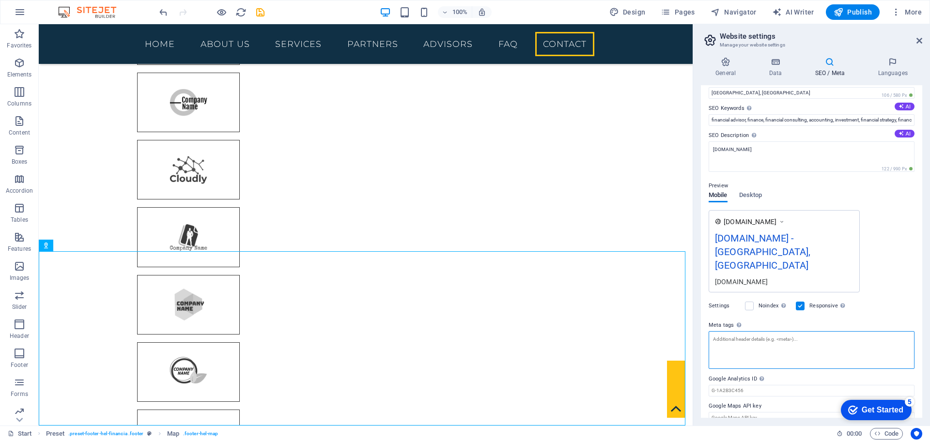
scroll to position [0, 0]
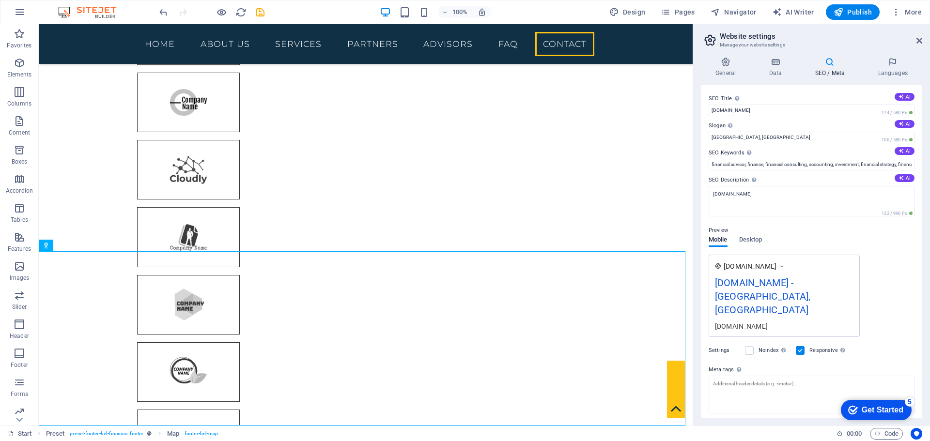
click at [914, 39] on h2 "Website settings" at bounding box center [821, 36] width 202 height 9
click at [922, 41] on aside "Website settings Manage your website settings General Data SEO / Meta Languages…" at bounding box center [811, 224] width 237 height 401
click at [917, 46] on header "Website settings Manage your website settings" at bounding box center [812, 36] width 219 height 25
click at [920, 41] on icon at bounding box center [919, 41] width 6 height 8
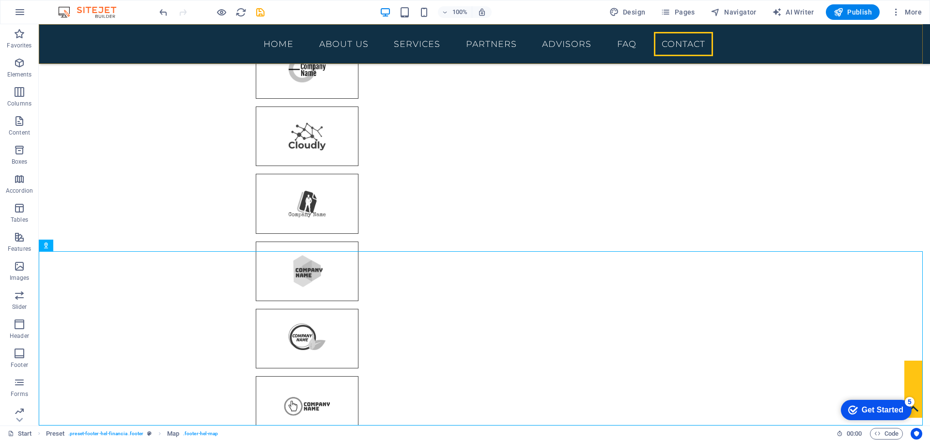
scroll to position [3128, 0]
